Goal: Information Seeking & Learning: Learn about a topic

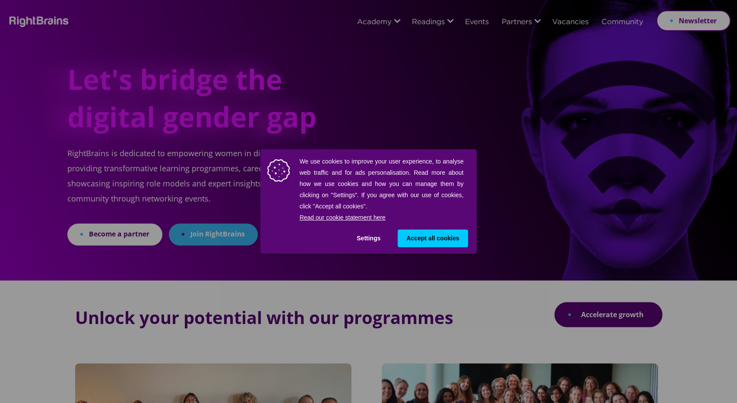
click at [370, 233] on button "Settings" at bounding box center [368, 239] width 41 height 18
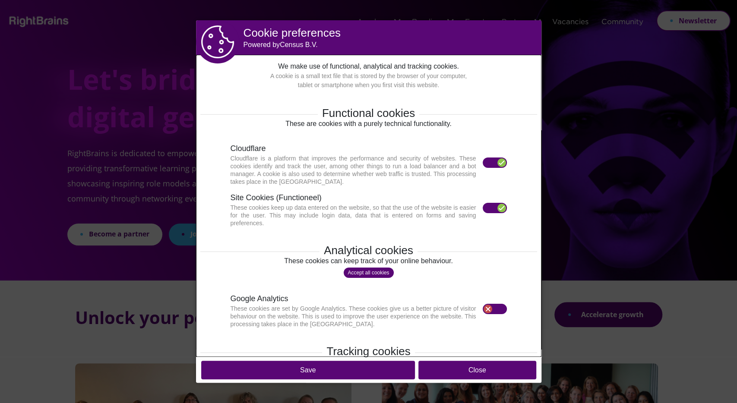
click at [493, 202] on section "Site Cookies (Functioneel) These cookies keep up data entered on the website, s…" at bounding box center [368, 209] width 276 height 35
click at [495, 205] on label at bounding box center [495, 208] width 24 height 10
click at [495, 164] on label at bounding box center [495, 163] width 24 height 10
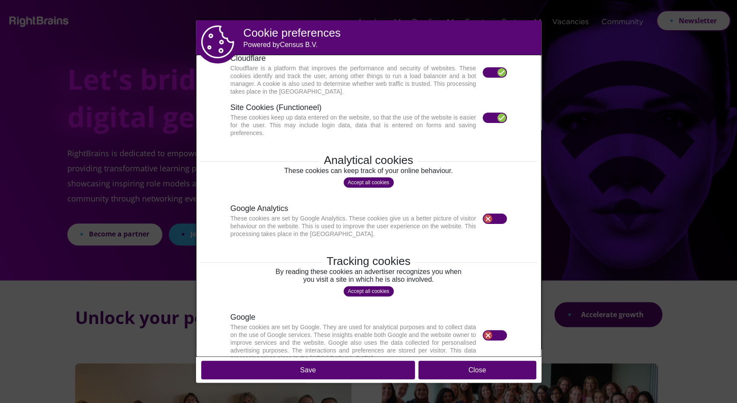
scroll to position [166, 0]
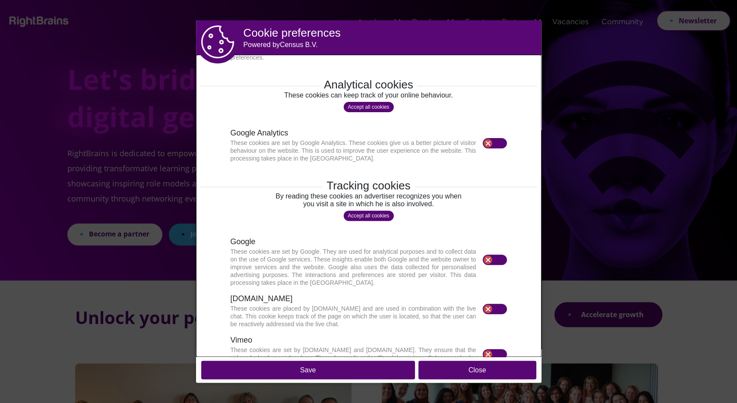
drag, startPoint x: 432, startPoint y: 372, endPoint x: 443, endPoint y: 316, distance: 56.8
click at [432, 371] on button "Close" at bounding box center [477, 370] width 118 height 19
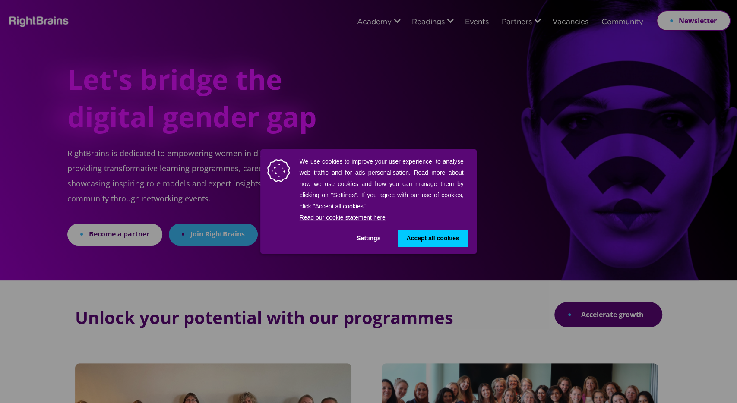
click at [525, 73] on div "We use cookies to improve your user experience, to analyse web traffic and for …" at bounding box center [368, 201] width 737 height 403
click at [362, 237] on button "Settings" at bounding box center [368, 239] width 41 height 18
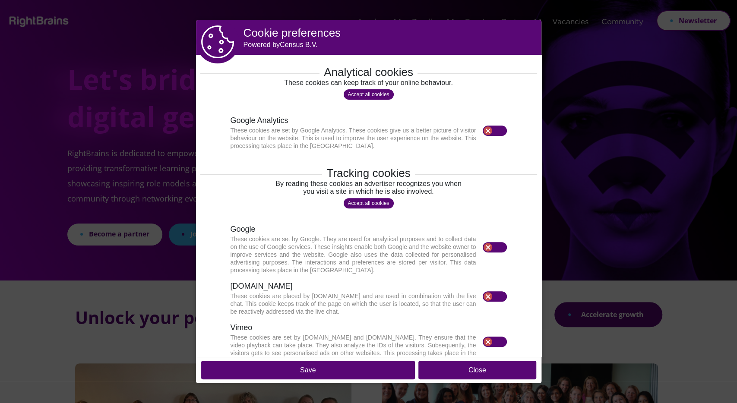
scroll to position [192, 0]
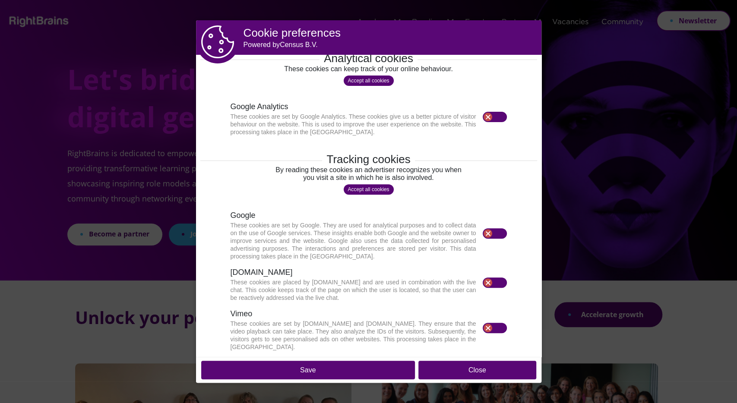
click at [317, 367] on button "Save" at bounding box center [308, 370] width 214 height 19
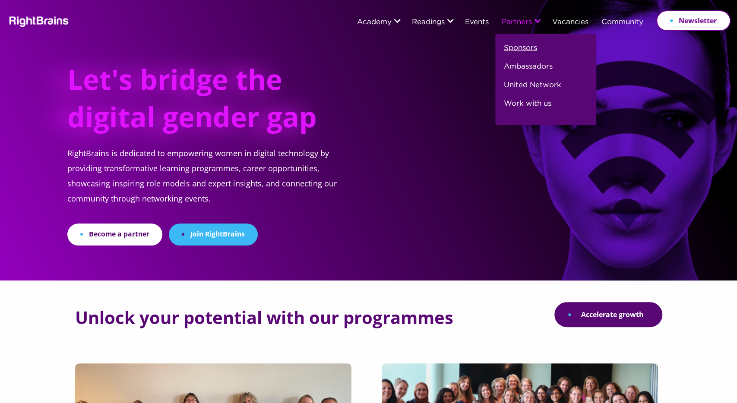
click at [529, 47] on link "Sponsors" at bounding box center [520, 51] width 33 height 19
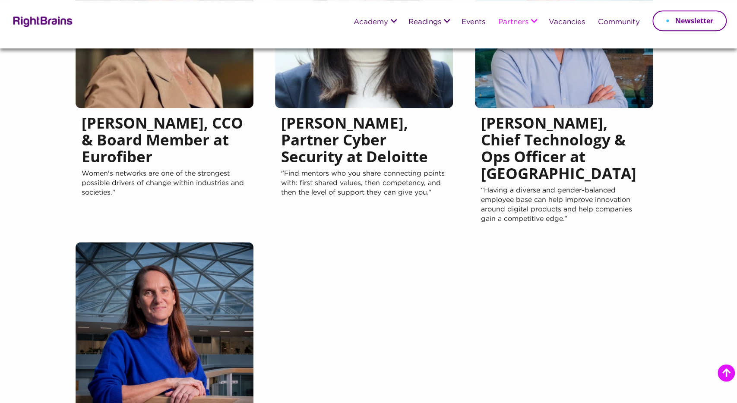
scroll to position [808, 0]
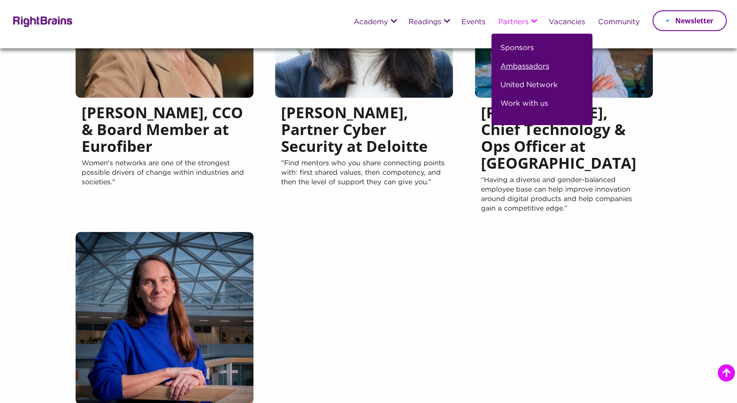
click at [533, 64] on link "Ambassadors" at bounding box center [524, 70] width 49 height 19
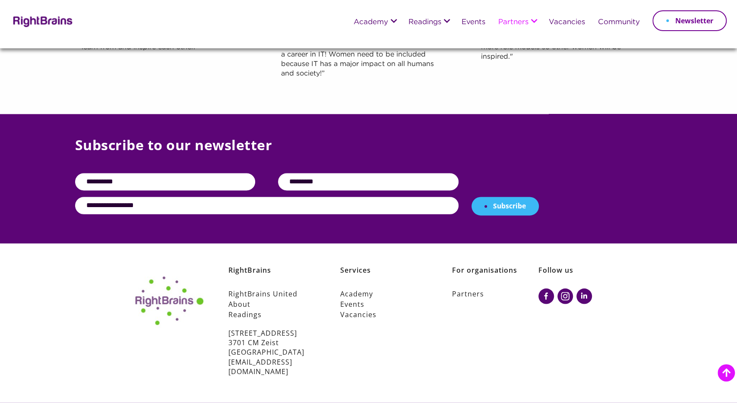
scroll to position [562, 0]
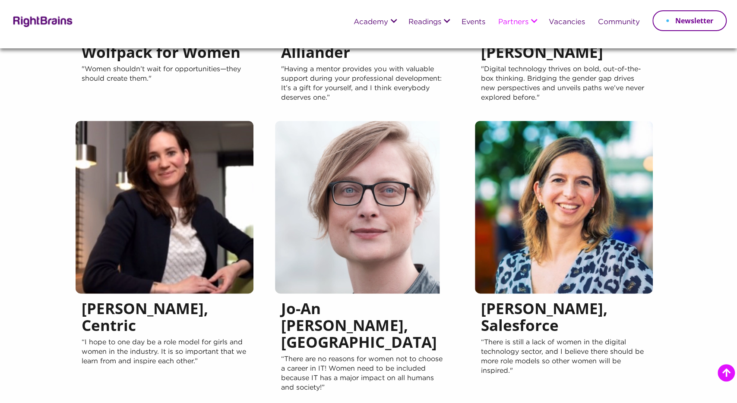
click at [50, 24] on img at bounding box center [41, 21] width 63 height 13
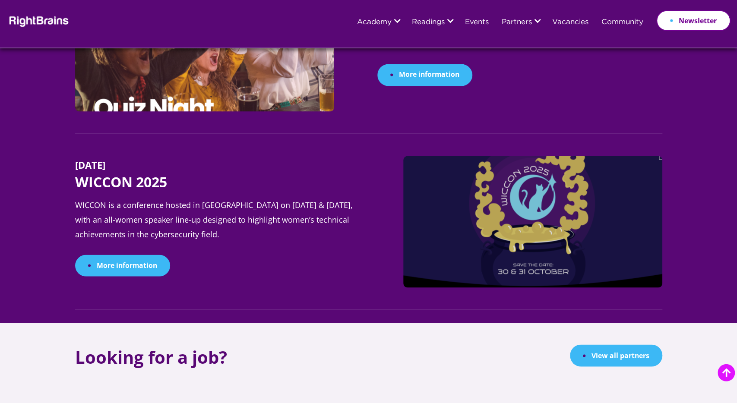
scroll to position [988, 0]
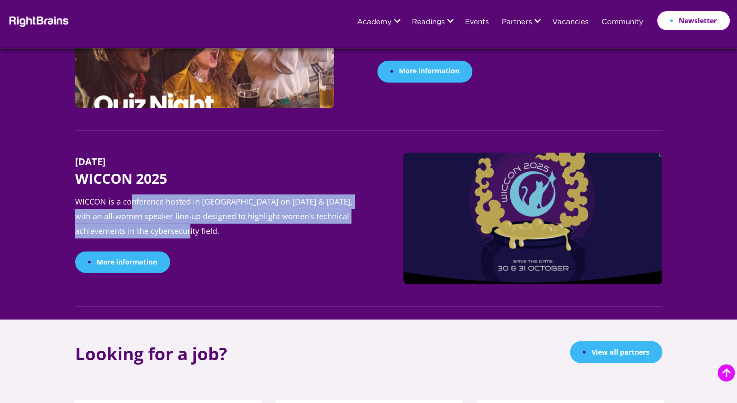
drag, startPoint x: 215, startPoint y: 202, endPoint x: 235, endPoint y: 224, distance: 30.2
click at [235, 224] on p "WICCON is a conference hosted in [GEOGRAPHIC_DATA] on [DATE] & [DATE], with an …" at bounding box center [217, 222] width 285 height 57
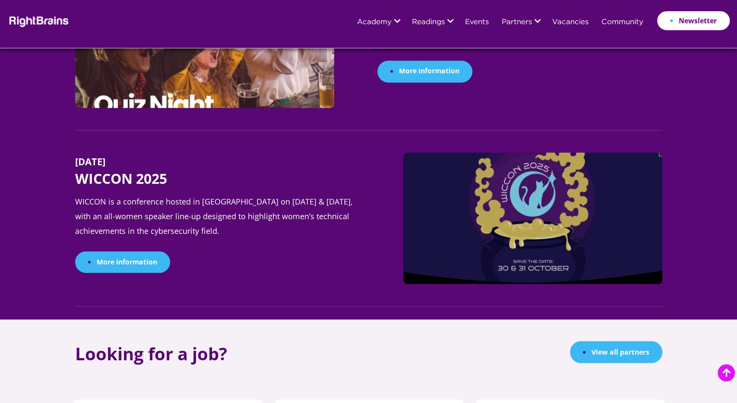
click at [235, 224] on p "WICCON is a conference hosted in [GEOGRAPHIC_DATA] on [DATE] & [DATE], with an …" at bounding box center [217, 222] width 285 height 57
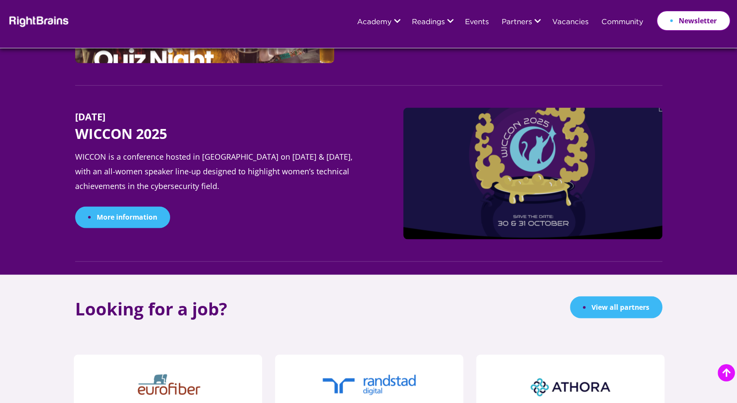
scroll to position [1032, 0]
click at [543, 154] on img at bounding box center [532, 173] width 259 height 132
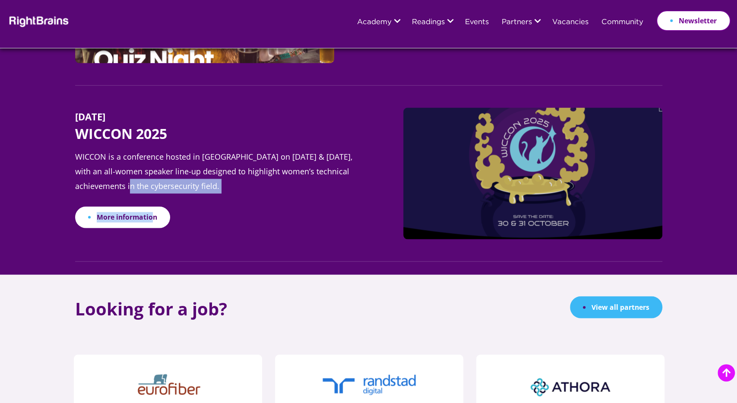
drag, startPoint x: 114, startPoint y: 200, endPoint x: 148, endPoint y: 214, distance: 37.4
click at [151, 209] on div "30 October 2025 WICCON 2025 WICCON is a conference hosted in Haarlem on October…" at bounding box center [217, 173] width 285 height 132
click at [153, 216] on link "More information" at bounding box center [122, 217] width 95 height 22
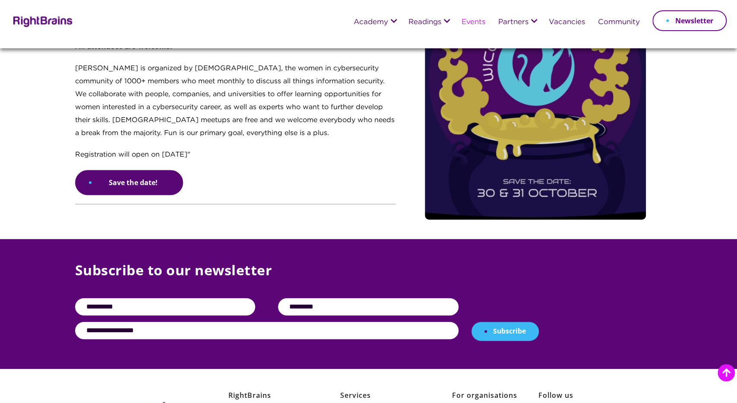
scroll to position [135, 0]
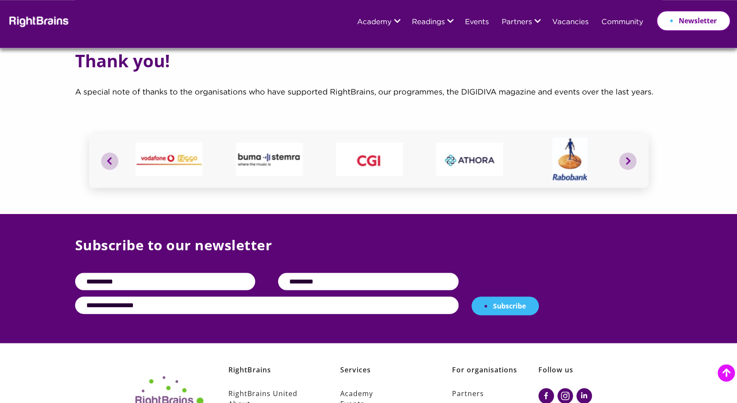
scroll to position [3337, 0]
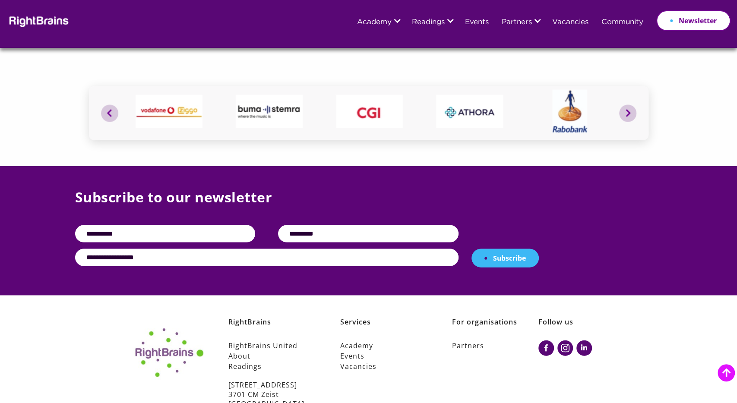
click at [63, 25] on img at bounding box center [37, 21] width 63 height 13
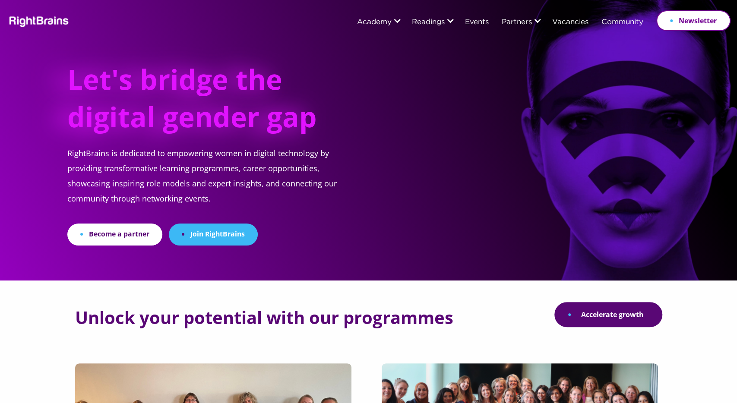
drag, startPoint x: 579, startPoint y: 149, endPoint x: 588, endPoint y: 98, distance: 52.2
click at [579, 148] on div "Let's bridge the digital gender gap RightBrains is dedicated to empowering wome…" at bounding box center [368, 123] width 724 height 246
